Goal: Consume media (video, audio): Consume media (video, audio)

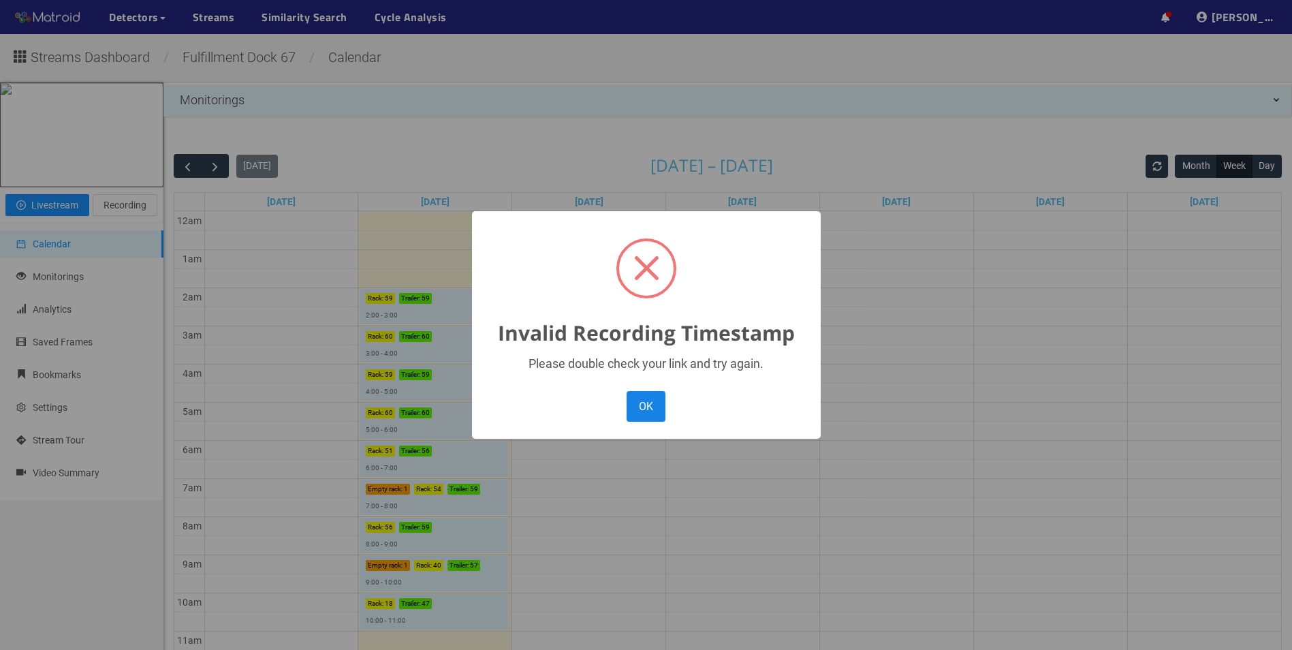
click at [632, 405] on button "OK" at bounding box center [646, 406] width 38 height 31
click at [637, 406] on button "OK" at bounding box center [646, 406] width 38 height 31
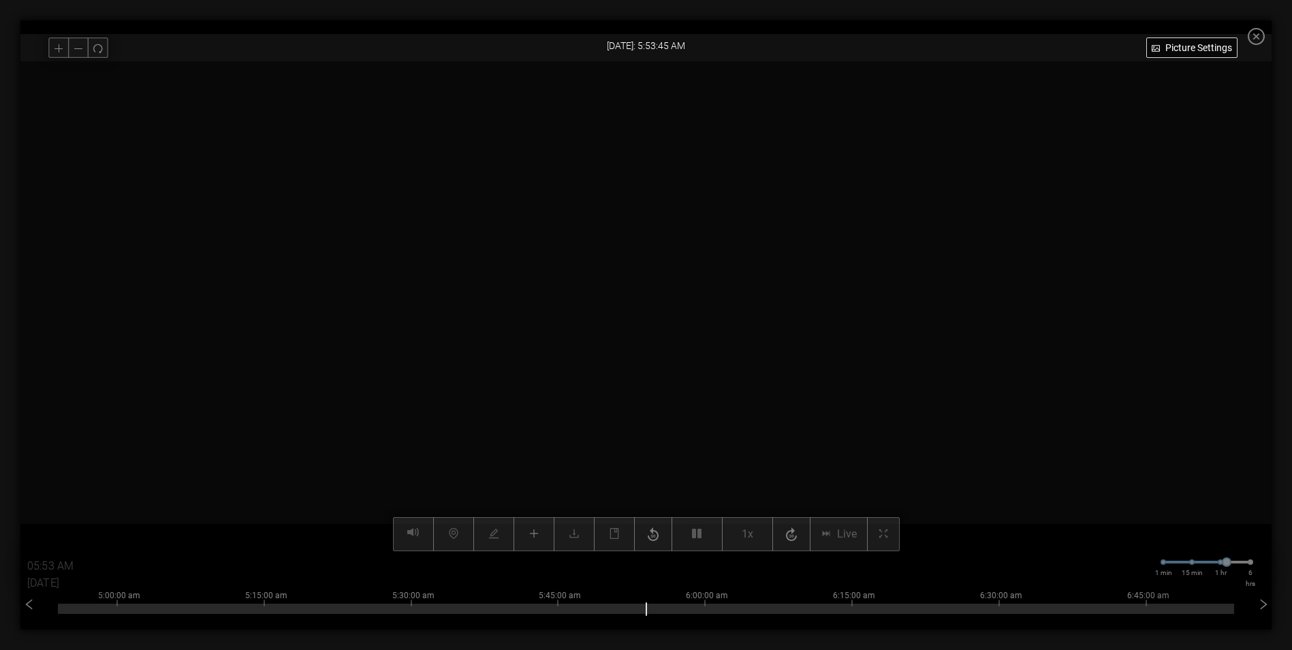
click at [693, 432] on video at bounding box center [646, 306] width 979 height 490
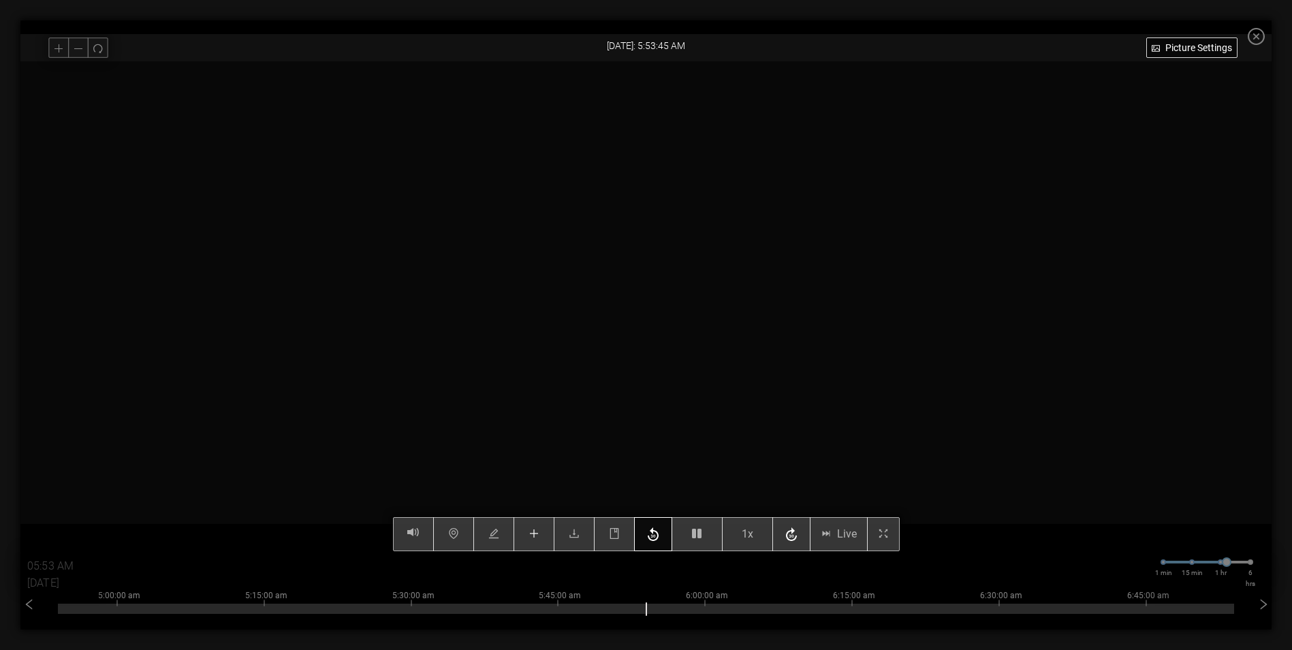
click at [660, 535] on icon "button" at bounding box center [653, 534] width 16 height 20
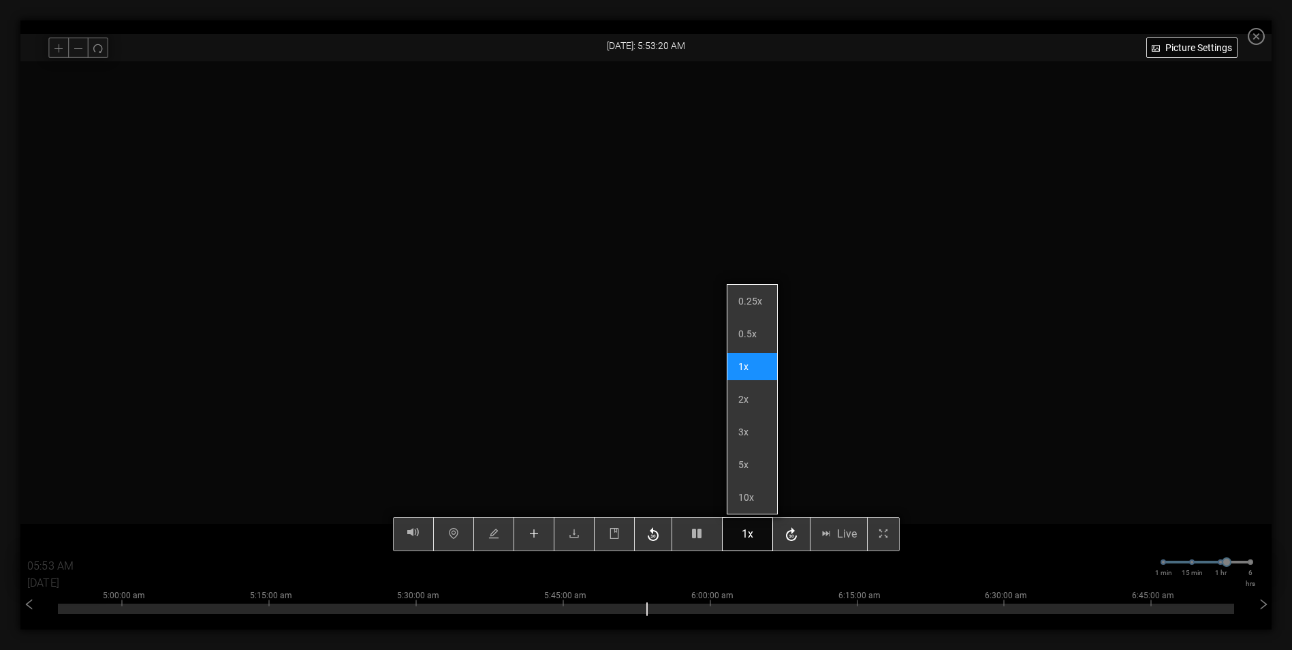
click at [753, 540] on span "1x" at bounding box center [748, 533] width 12 height 17
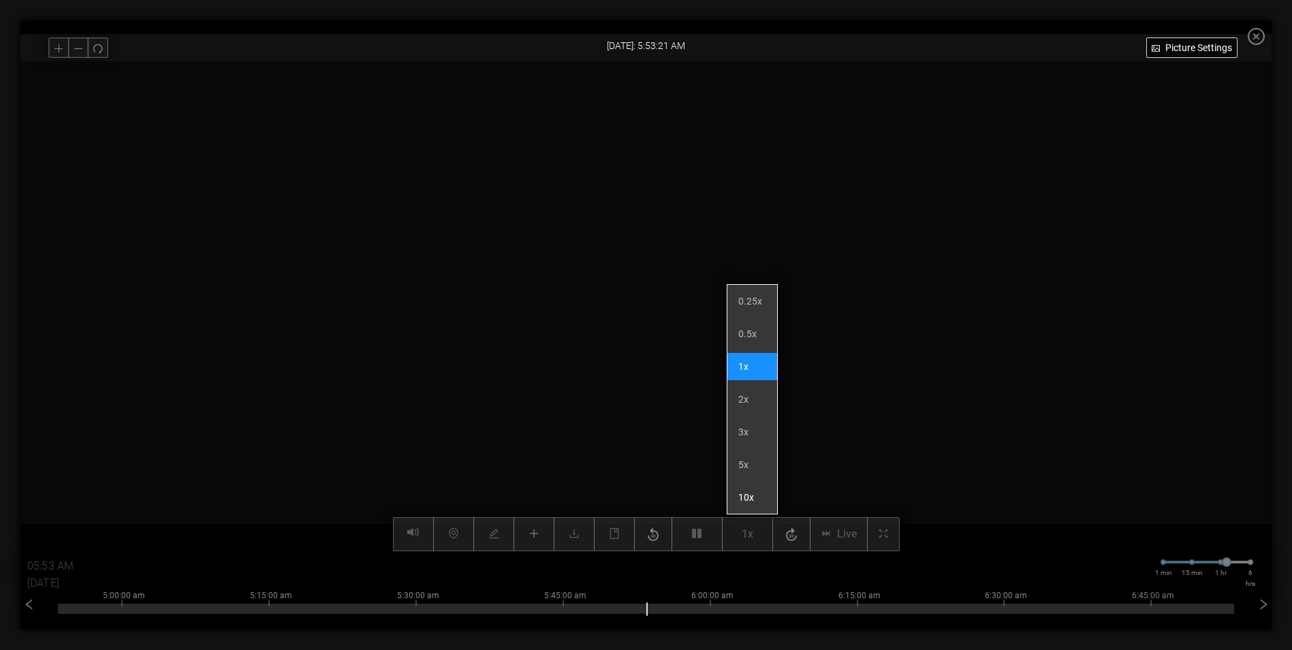
click at [752, 499] on li "10x" at bounding box center [752, 497] width 50 height 27
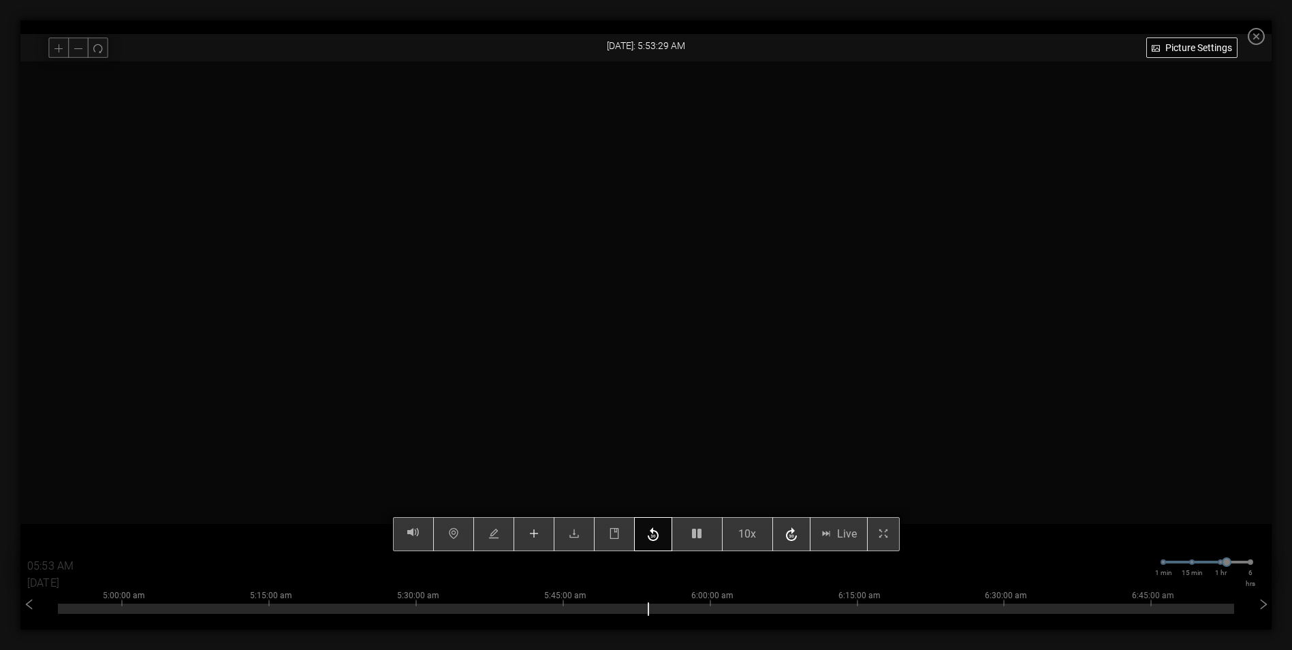
click at [644, 535] on button "button" at bounding box center [653, 534] width 38 height 34
click at [654, 535] on icon "button" at bounding box center [653, 534] width 16 height 20
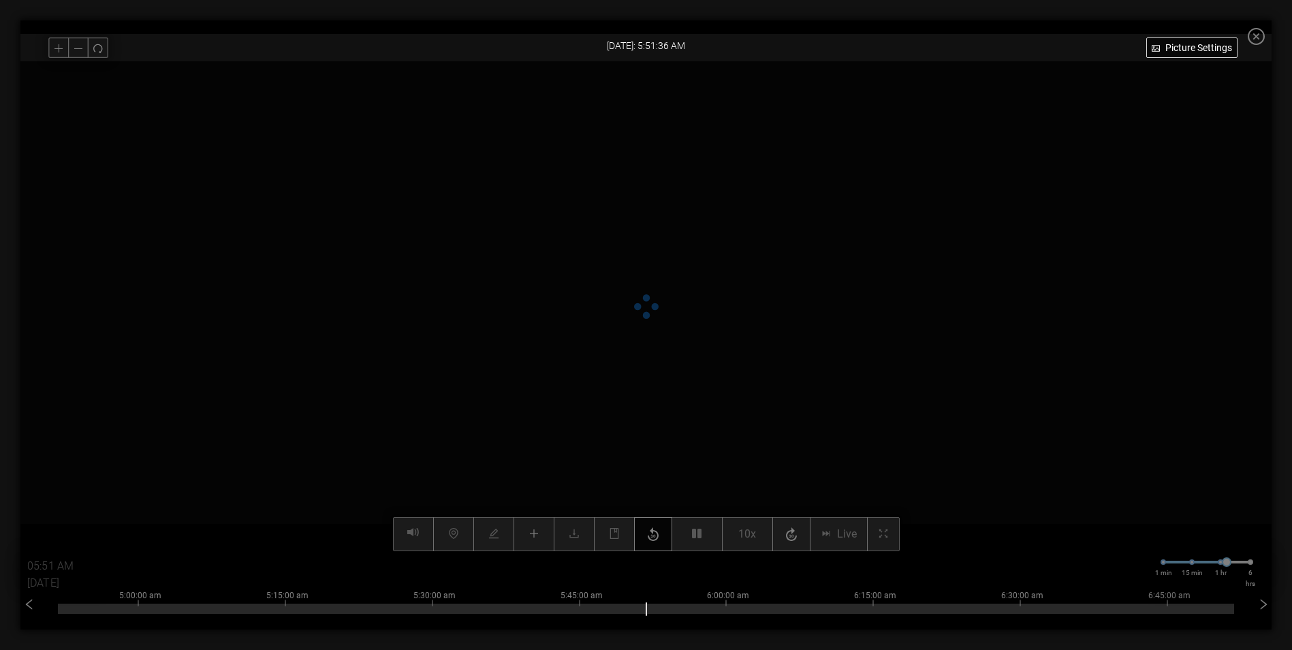
click at [654, 535] on icon "button" at bounding box center [653, 534] width 16 height 20
type input "06:13 AM"
